Goal: Transaction & Acquisition: Purchase product/service

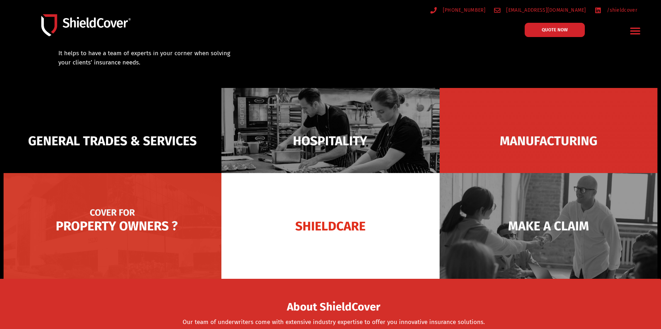
scroll to position [36, 0]
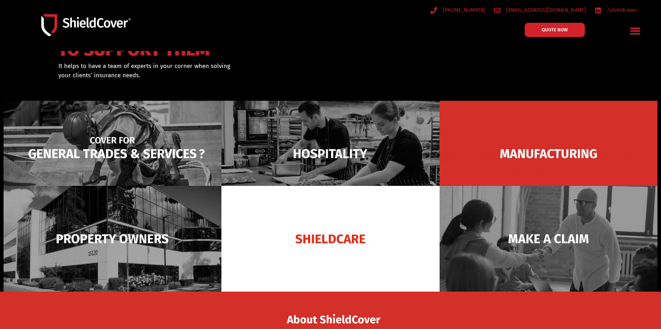
click at [119, 148] on img at bounding box center [113, 154] width 218 height 106
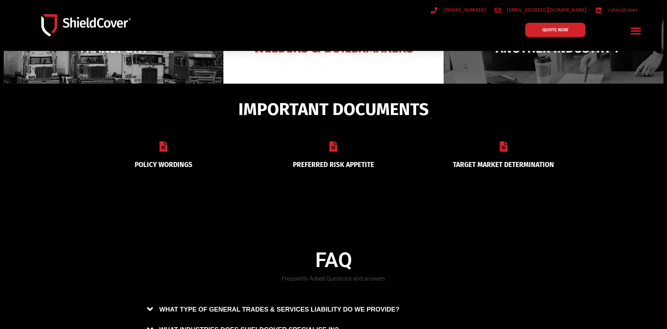
scroll to position [130, 0]
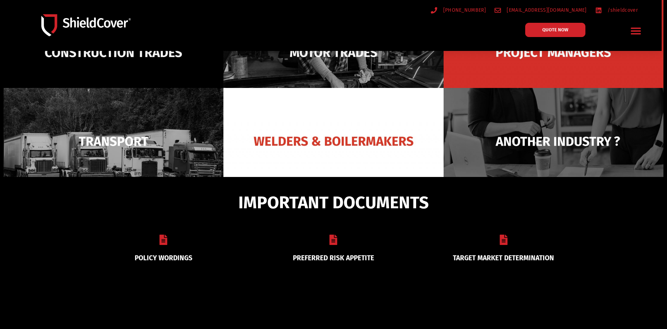
click at [516, 220] on section "POLICY WORDINGS PREFERRED RISK APPETITE TARGET MARKET DETERMINATION" at bounding box center [333, 248] width 521 height 56
click at [331, 237] on icon at bounding box center [333, 240] width 10 height 10
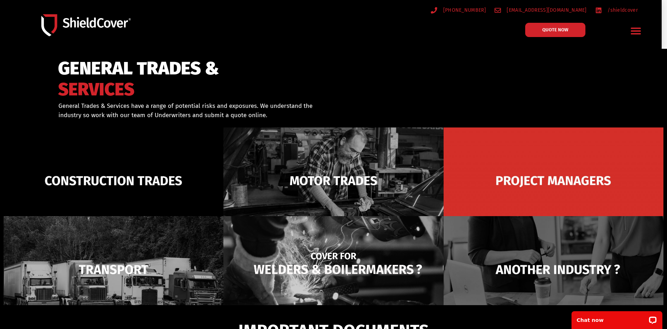
scroll to position [0, 0]
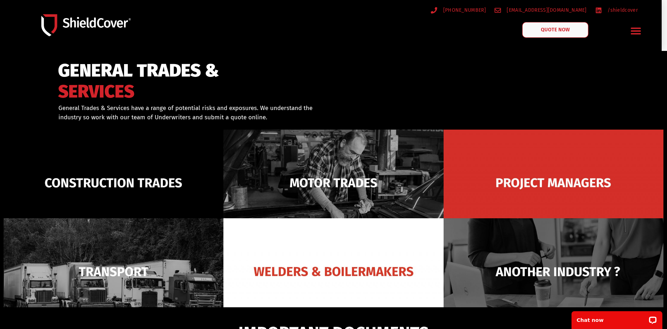
click at [550, 29] on span "QUOTE NOW" at bounding box center [554, 29] width 28 height 5
